Goal: Task Accomplishment & Management: Manage account settings

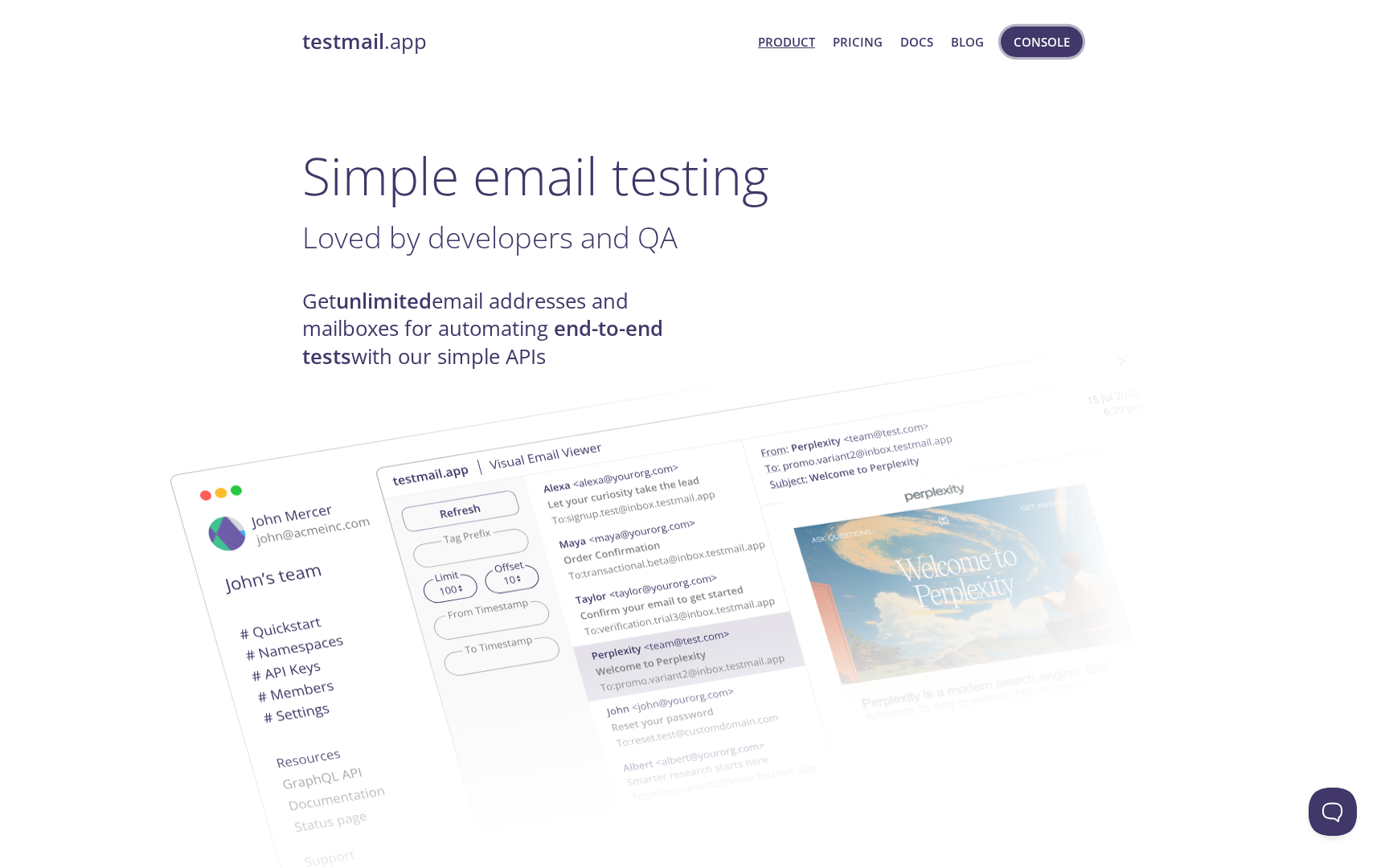
click at [1059, 43] on span "Console" at bounding box center [1041, 41] width 57 height 21
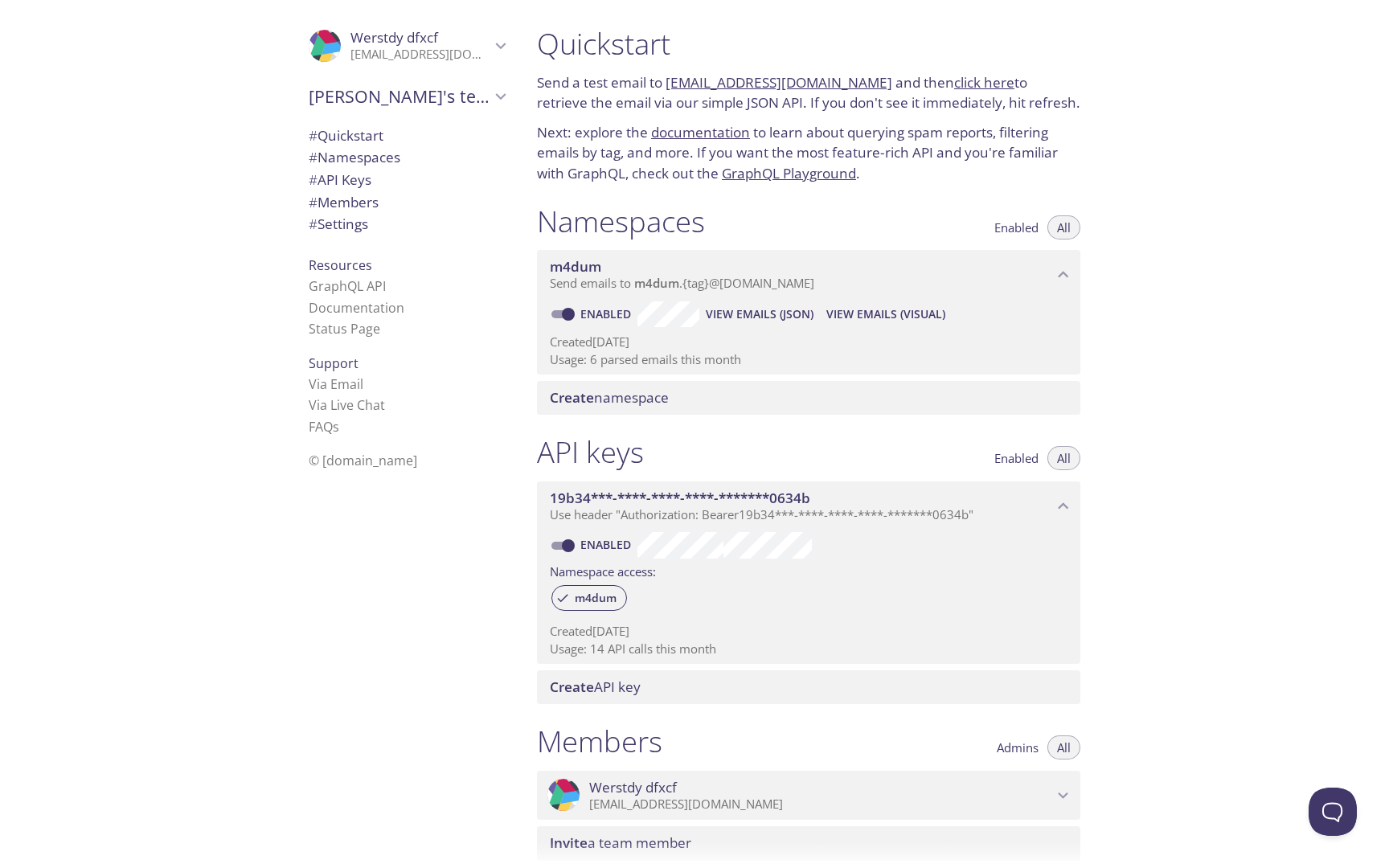
click at [491, 93] on icon "Werstdy's team" at bounding box center [500, 96] width 21 height 21
click at [503, 41] on icon "Werstdy dfxcf" at bounding box center [500, 46] width 21 height 21
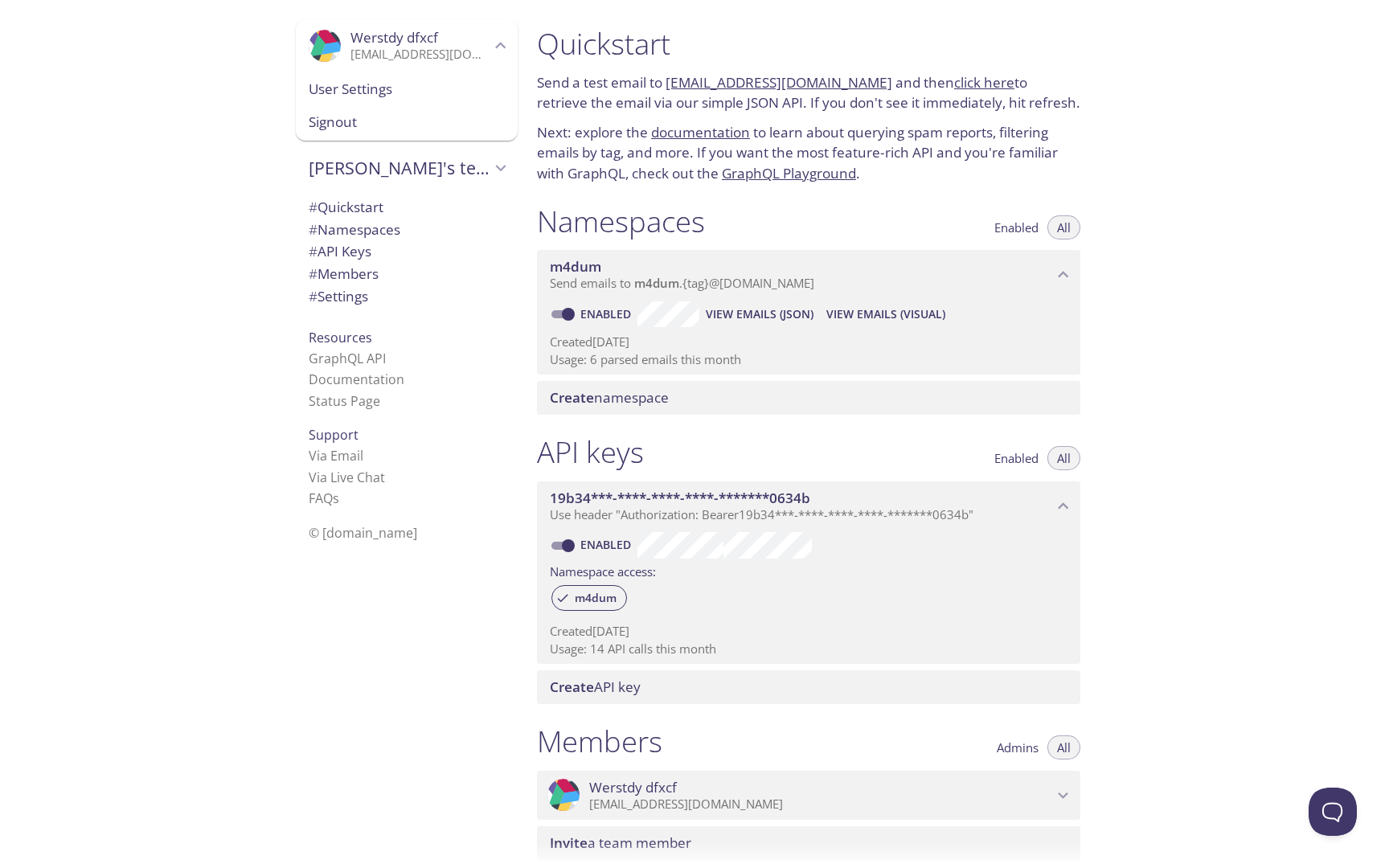
click at [417, 121] on span "Signout" at bounding box center [406, 123] width 196 height 21
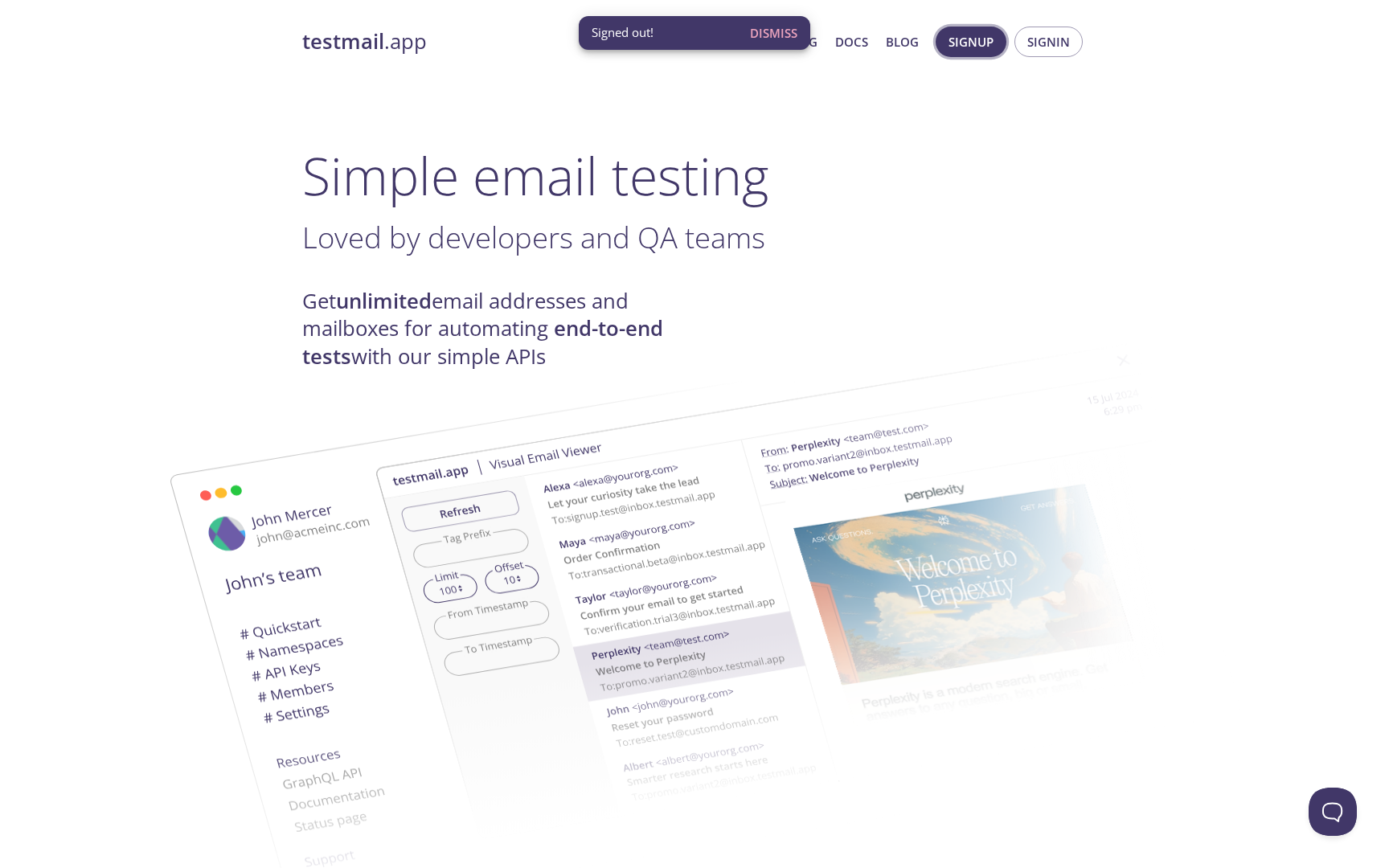
click at [976, 38] on span "Signup" at bounding box center [971, 41] width 45 height 21
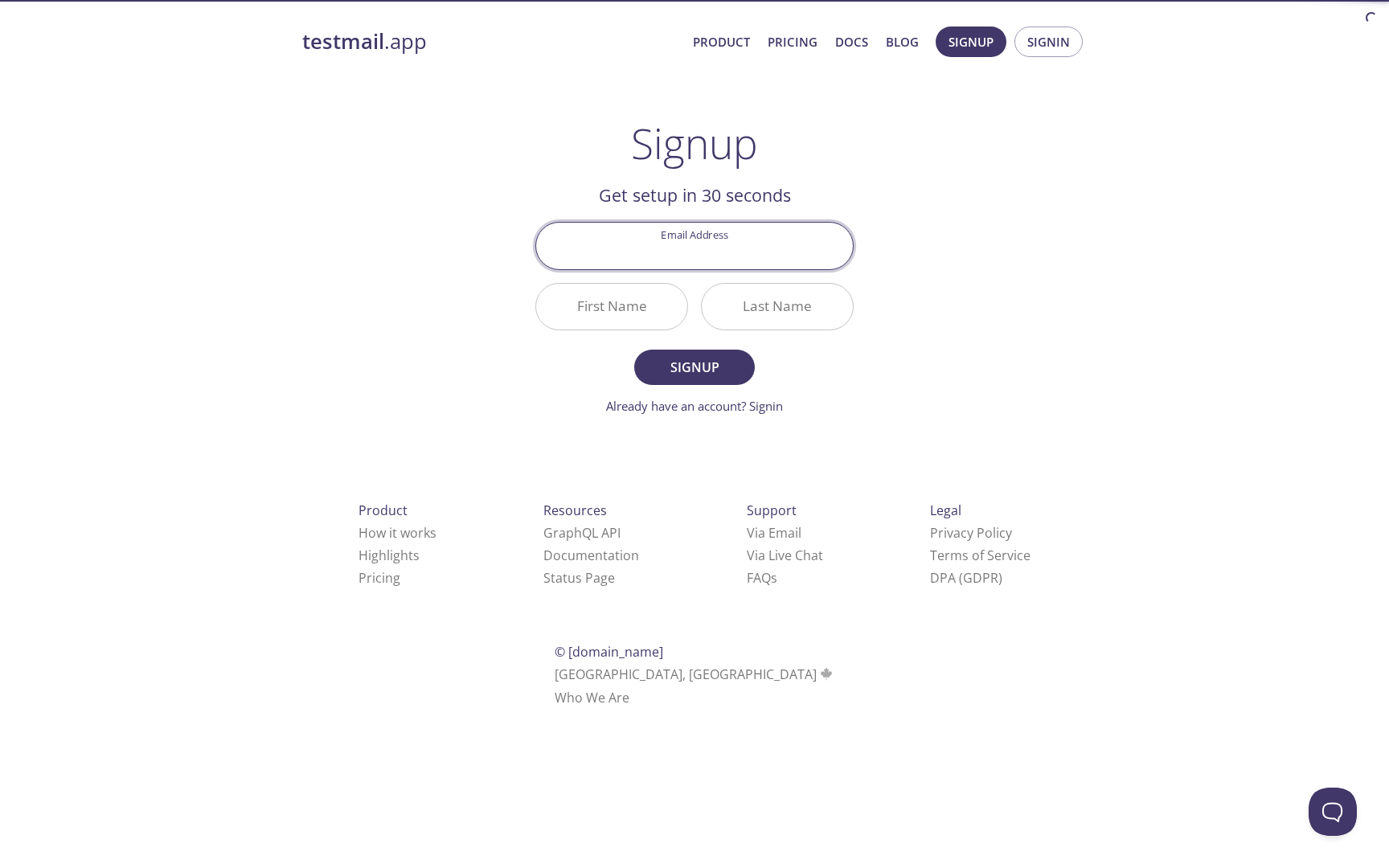
click at [691, 266] on input "Email Address" at bounding box center [694, 245] width 317 height 46
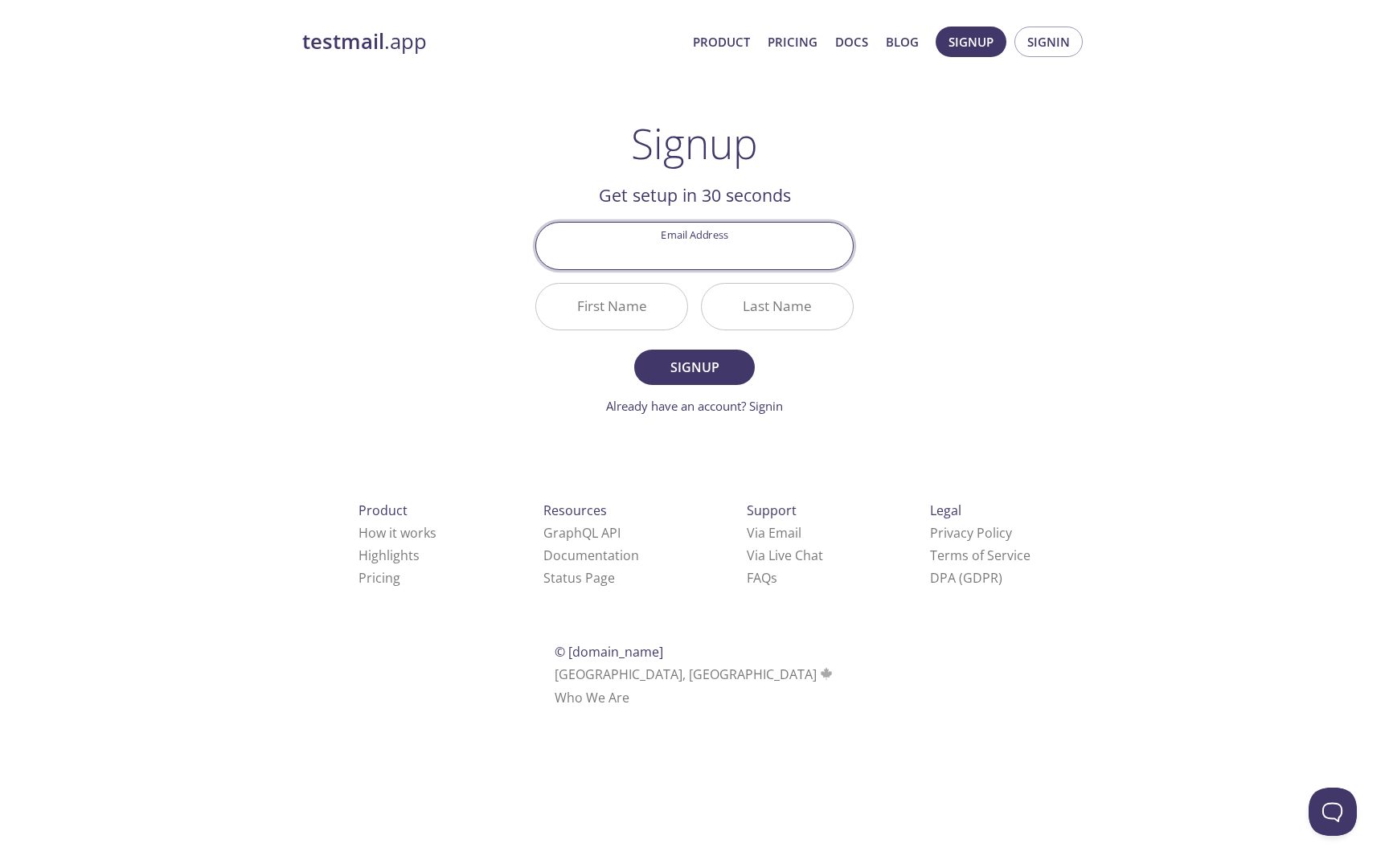
paste input "[EMAIL_ADDRESS][DOMAIN_NAME]"
type input "[EMAIL_ADDRESS][DOMAIN_NAME]"
click at [1062, 43] on span "Signin" at bounding box center [1048, 41] width 42 height 21
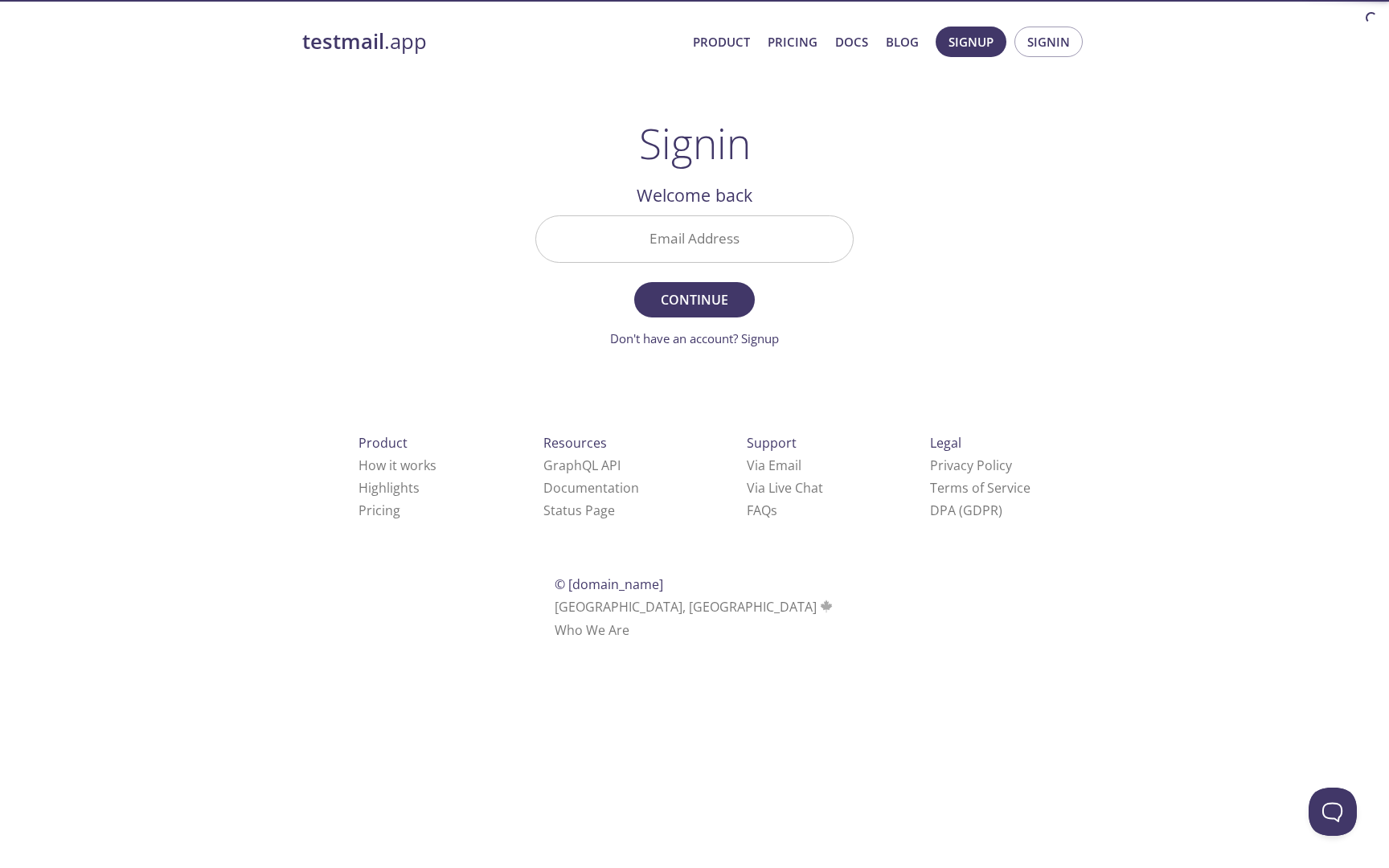
click at [725, 238] on input "Email Address" at bounding box center [694, 238] width 317 height 46
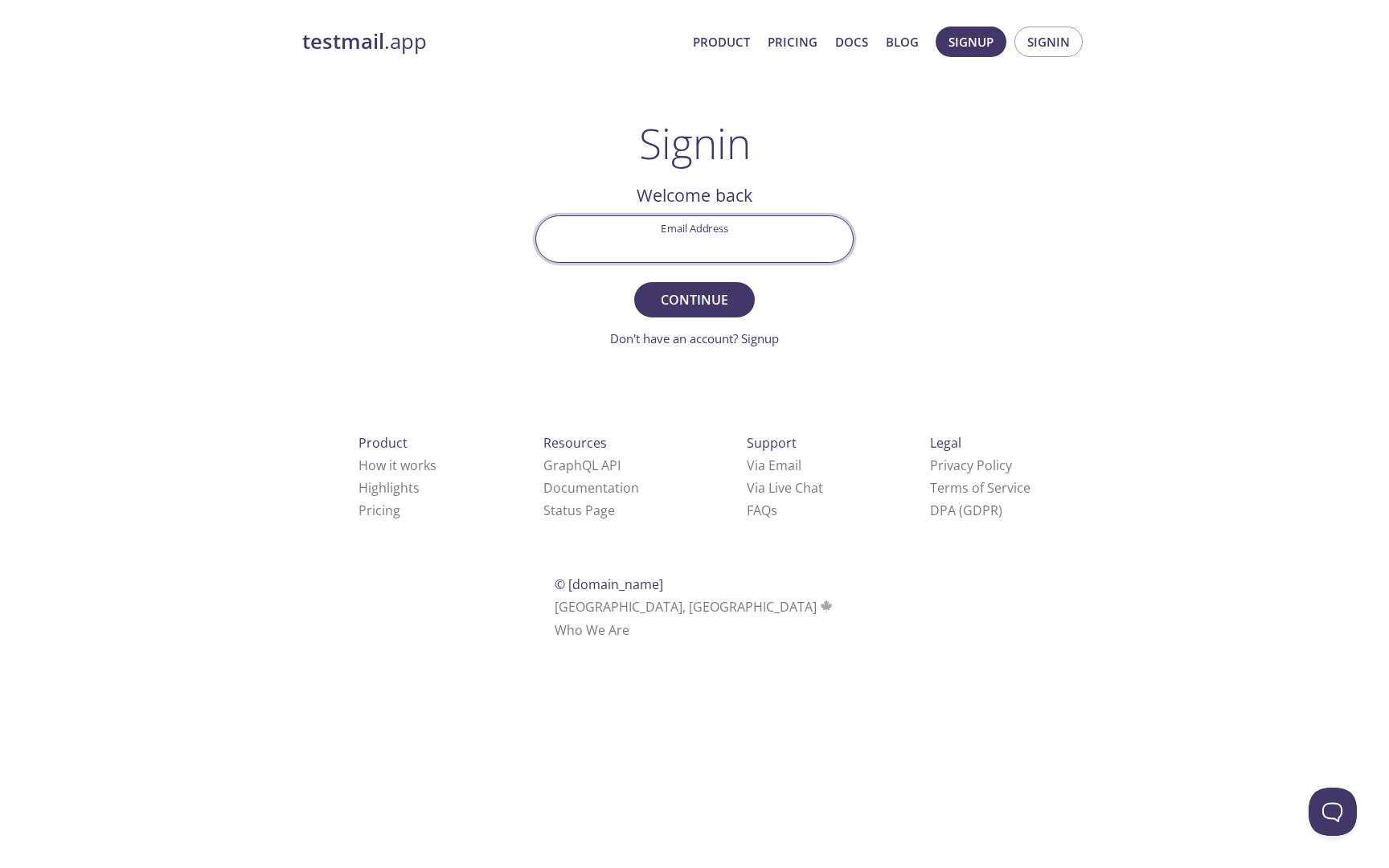
paste input "[EMAIL_ADDRESS][DOMAIN_NAME]"
type input "[EMAIL_ADDRESS][DOMAIN_NAME]"
click at [727, 304] on span "Continue" at bounding box center [694, 300] width 85 height 23
click at [791, 232] on input "Signin Security Code" at bounding box center [694, 238] width 317 height 46
paste input "LDTY41W"
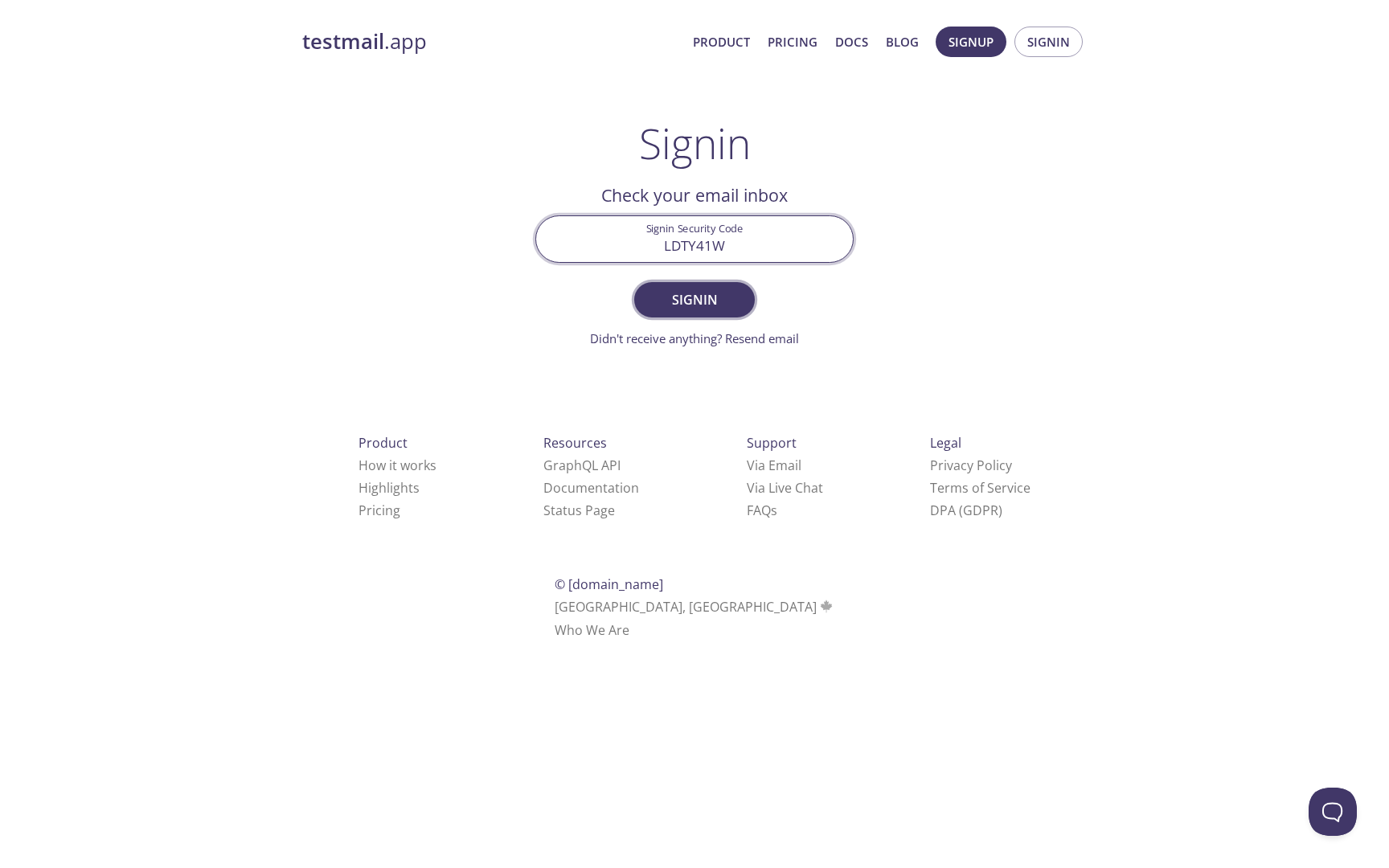
type input "LDTY41W"
click at [724, 310] on span "Signin" at bounding box center [694, 300] width 85 height 23
